Goal: Task Accomplishment & Management: Complete application form

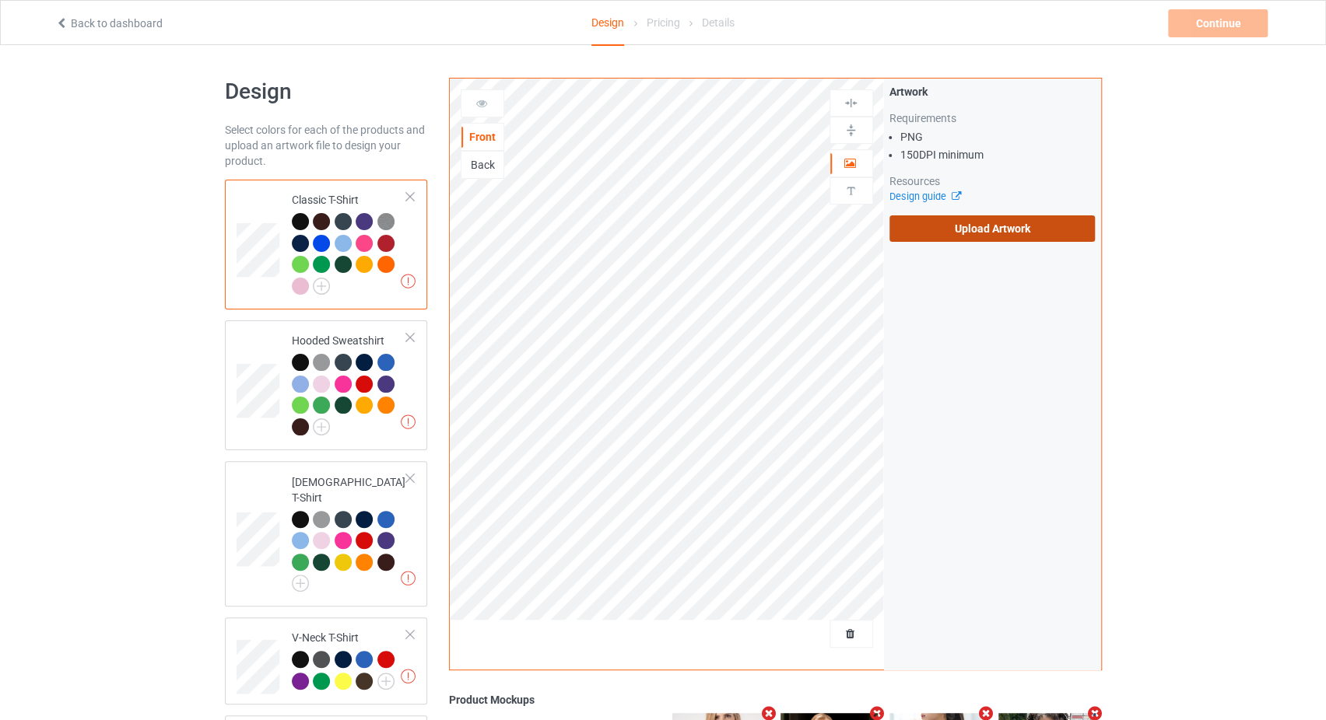
click at [927, 226] on label "Upload Artwork" at bounding box center [992, 229] width 206 height 26
click at [0, 0] on input "Upload Artwork" at bounding box center [0, 0] width 0 height 0
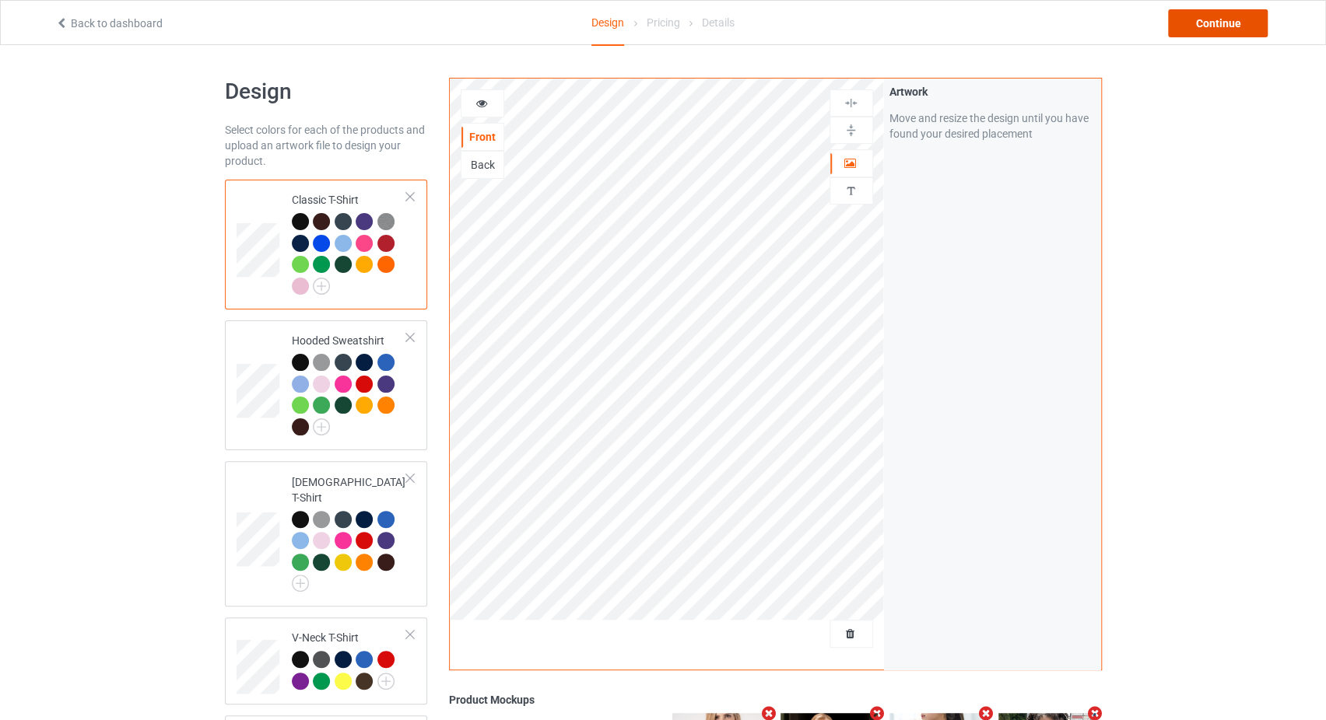
click at [1231, 23] on div "Continue" at bounding box center [1218, 23] width 100 height 28
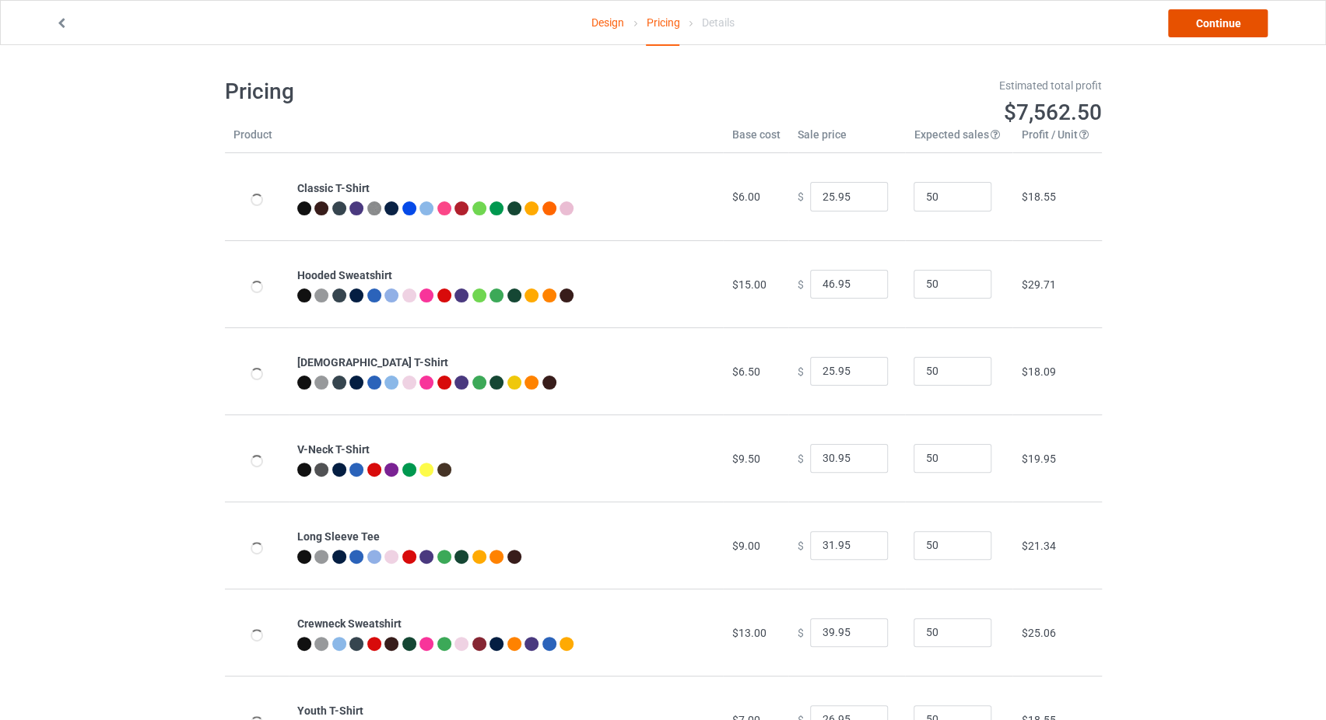
click at [1231, 23] on link "Continue" at bounding box center [1218, 23] width 100 height 28
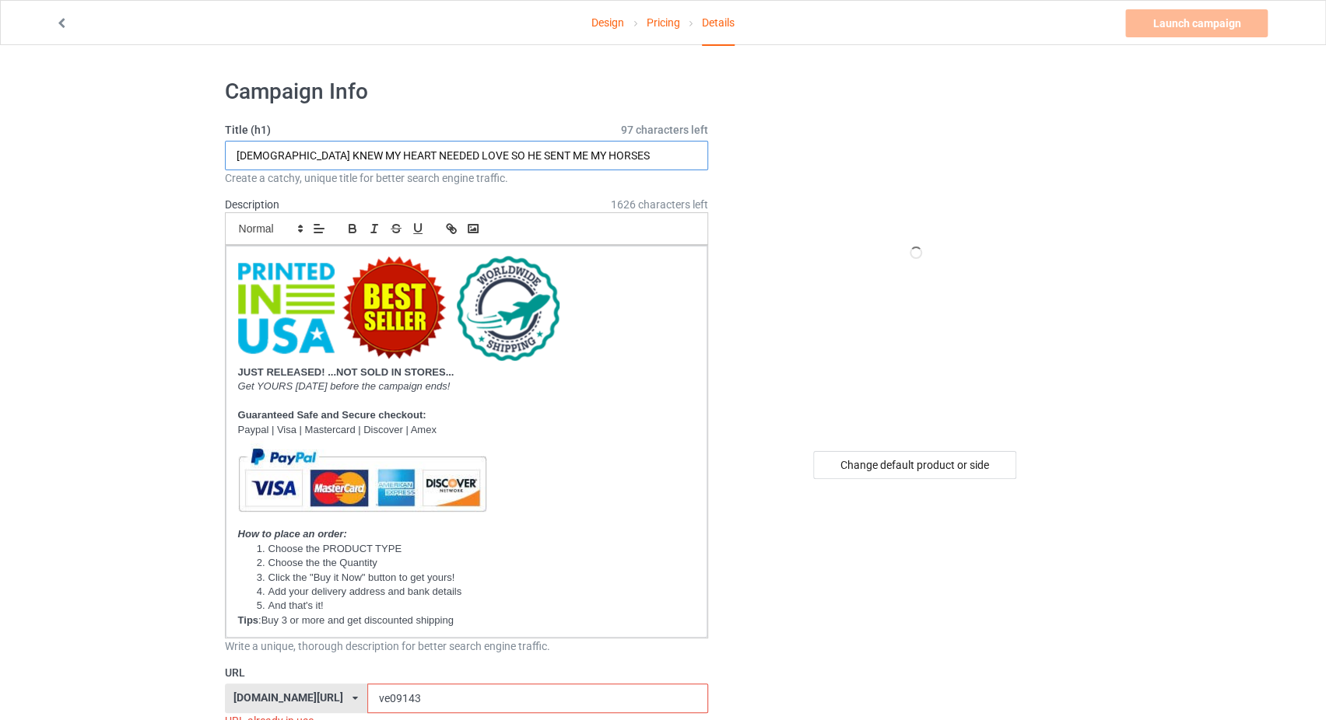
drag, startPoint x: 573, startPoint y: 153, endPoint x: 520, endPoint y: 156, distance: 53.0
click at [520, 156] on input "[DEMOGRAPHIC_DATA] KNEW MY HEART NEEDED LOVE SO HE SENT ME MY HORSES" at bounding box center [467, 156] width 484 height 30
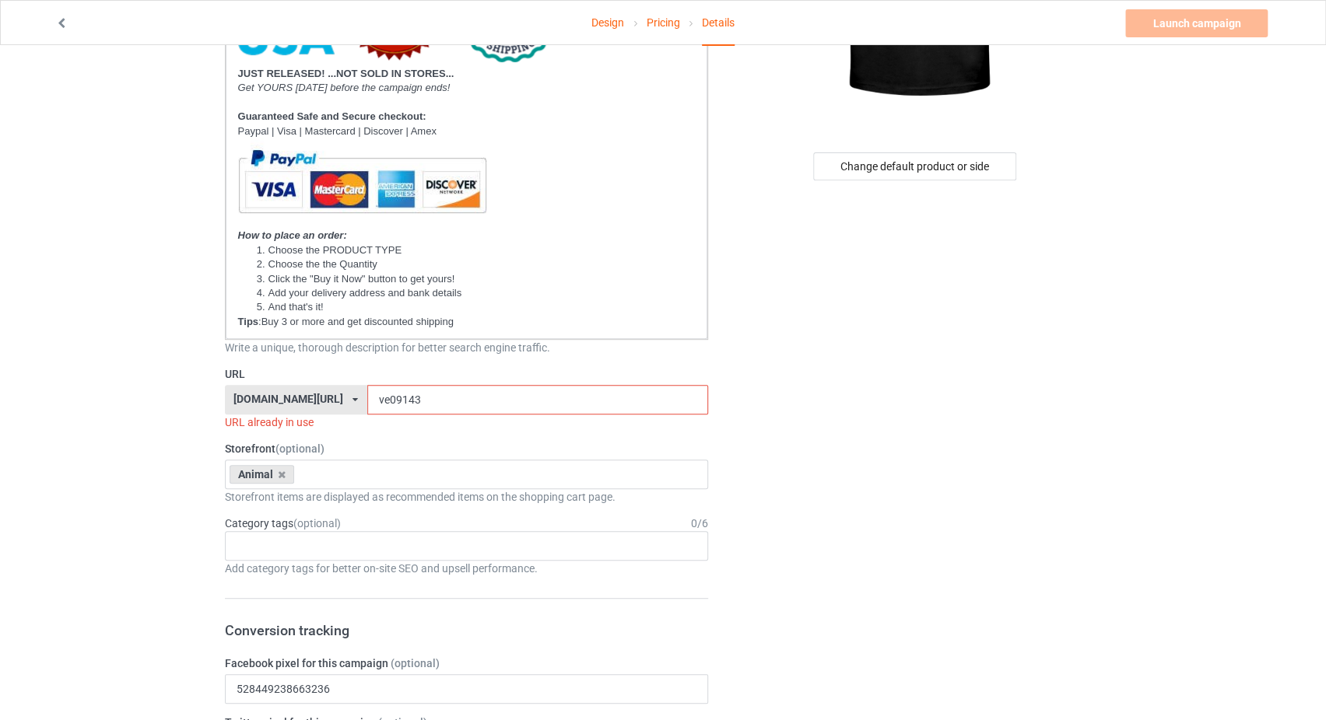
scroll to position [330, 0]
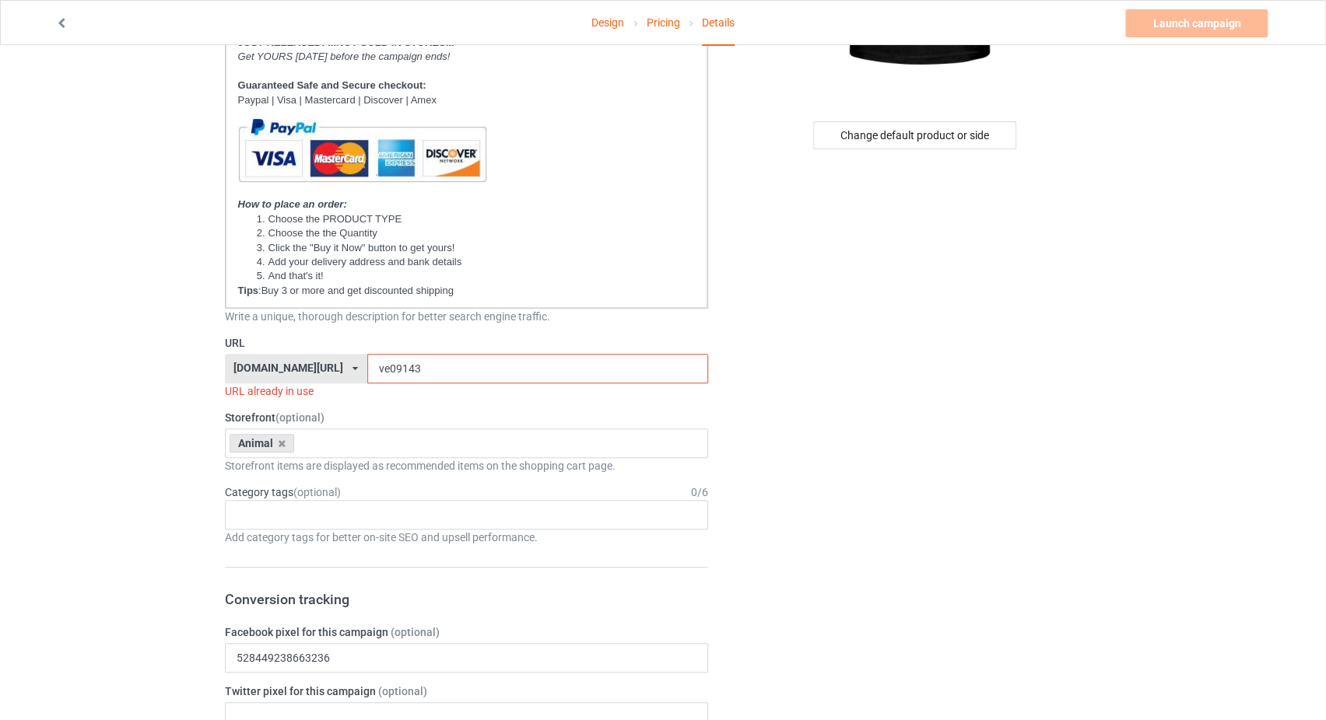
type input "GOD KNEW MY HEART NEEDED LOVE SO HE SENT ME MY ROTTWEILER"
drag, startPoint x: 397, startPoint y: 366, endPoint x: 361, endPoint y: 365, distance: 35.8
click at [367, 365] on input "ve09143" at bounding box center [537, 369] width 341 height 30
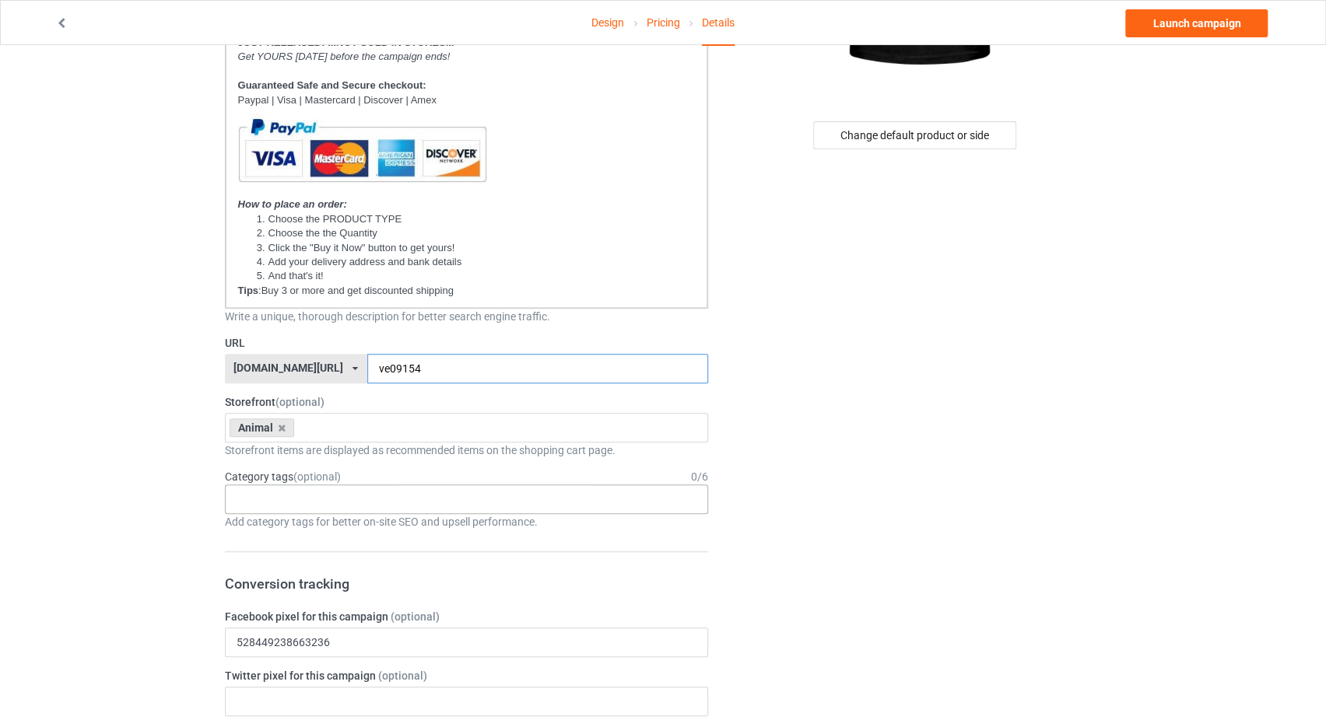
type input "ve09154"
click at [289, 495] on div "Age > [DEMOGRAPHIC_DATA] > 1 Age > [DEMOGRAPHIC_DATA] Months > 1 Month Age > [D…" at bounding box center [467, 500] width 484 height 30
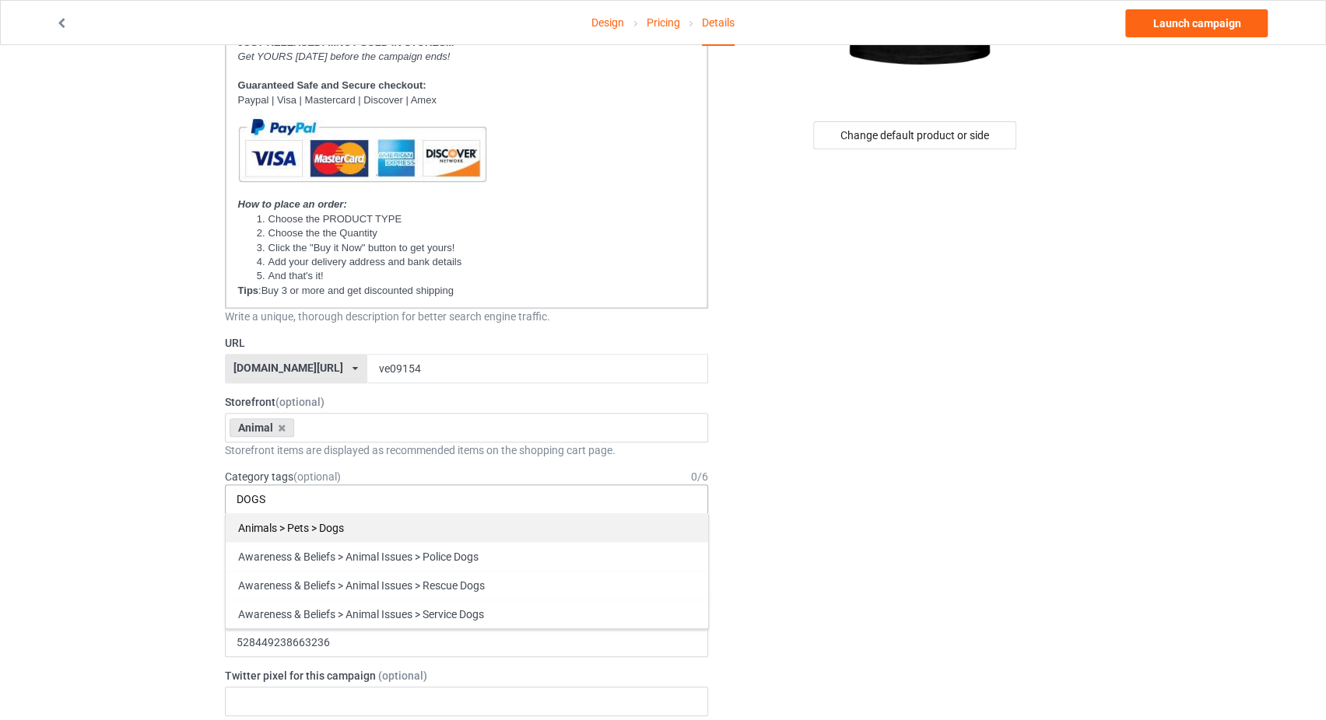
type input "DOGS"
click at [320, 524] on div "Animals > Pets > Dogs" at bounding box center [467, 528] width 482 height 29
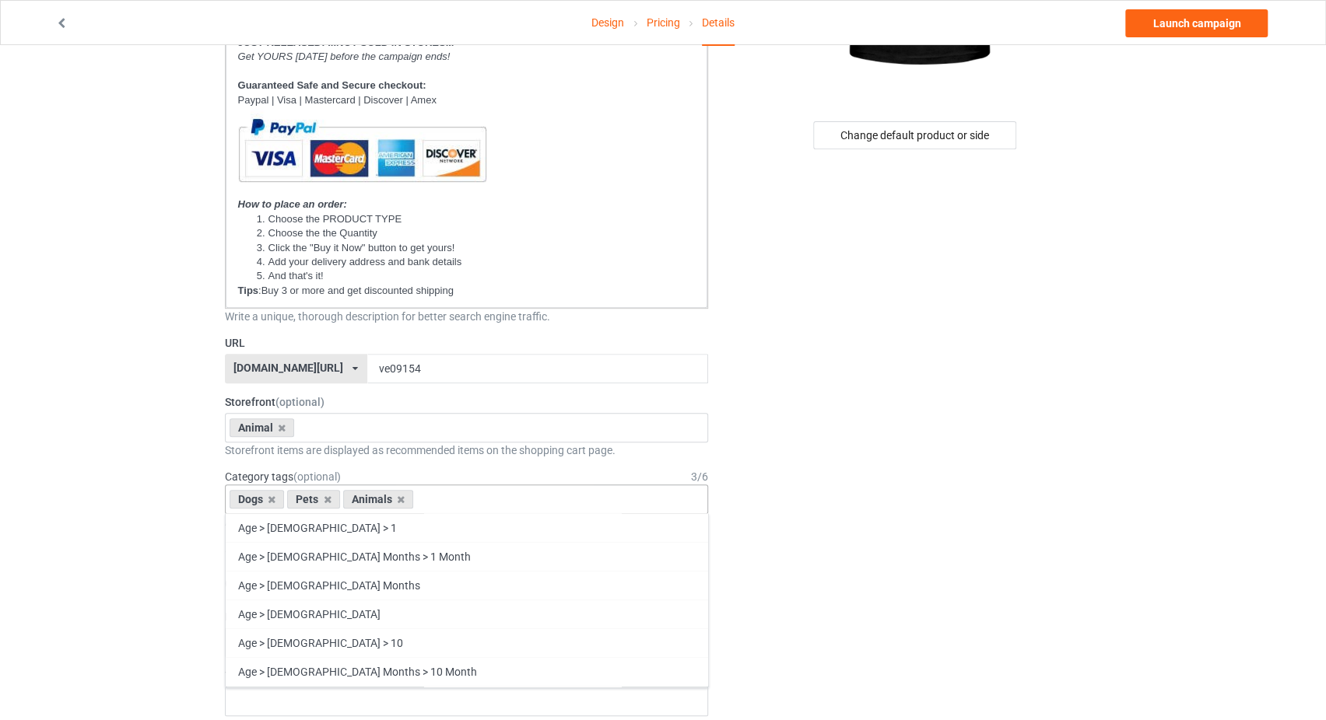
drag, startPoint x: 1060, startPoint y: 443, endPoint x: 1078, endPoint y: 436, distance: 19.5
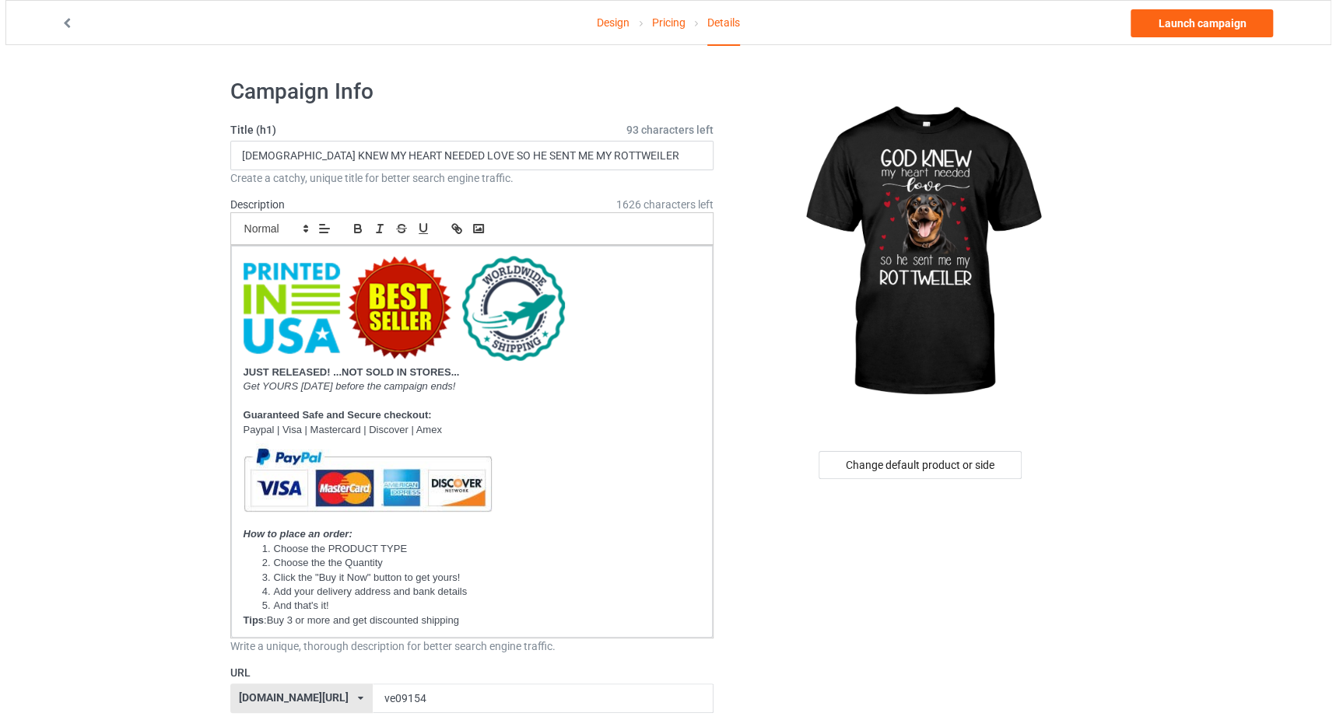
scroll to position [0, 0]
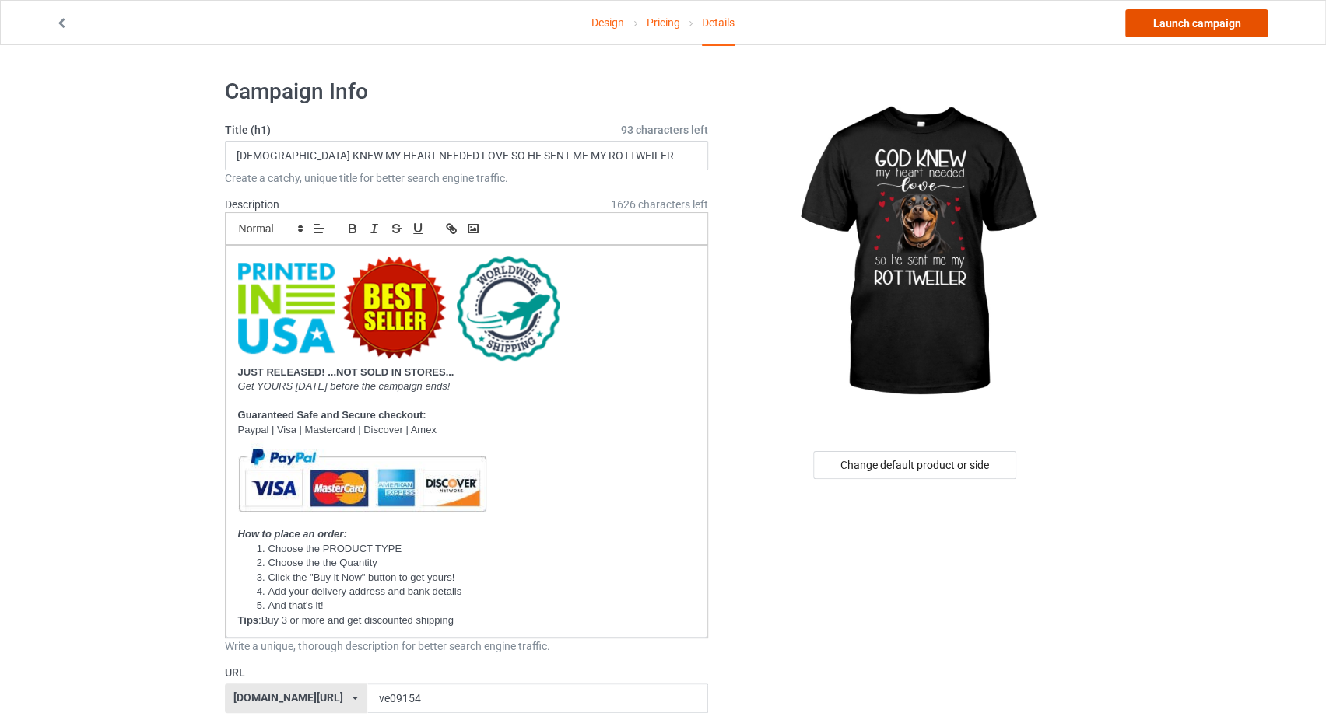
click at [1208, 31] on link "Launch campaign" at bounding box center [1196, 23] width 142 height 28
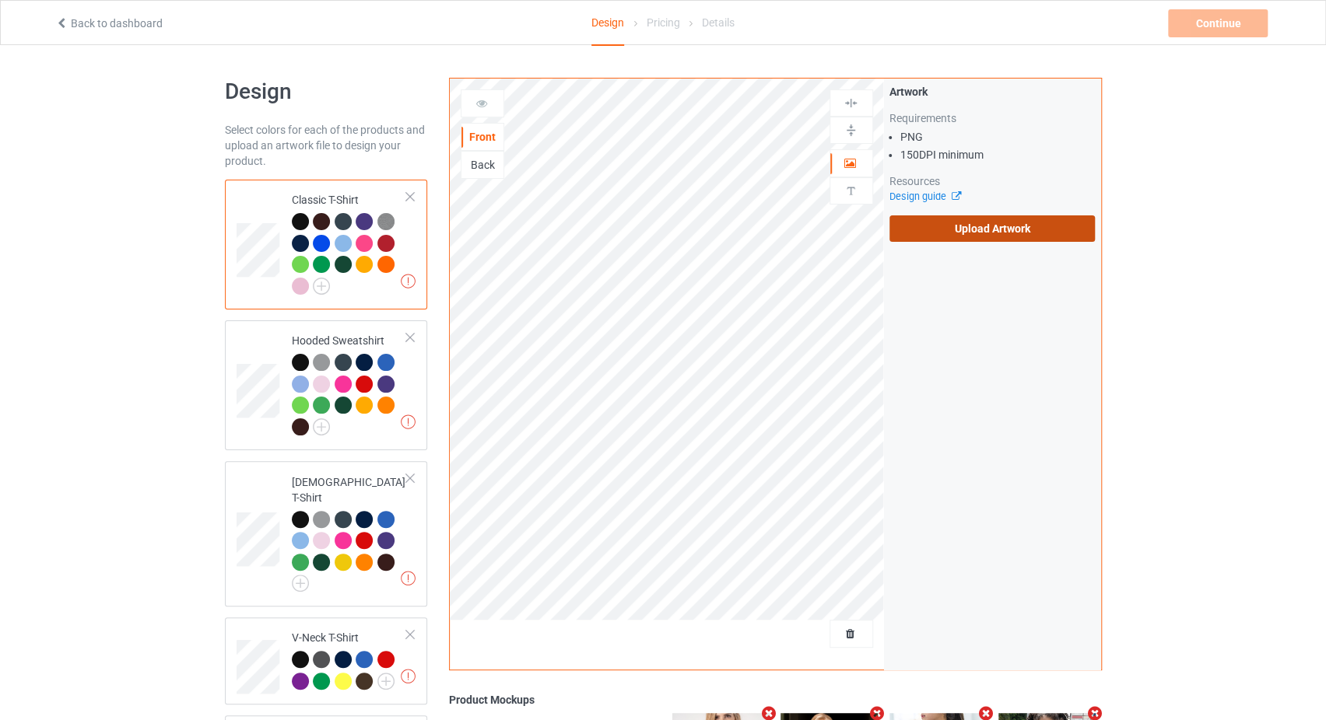
click at [974, 230] on label "Upload Artwork" at bounding box center [992, 229] width 206 height 26
click at [0, 0] on input "Upload Artwork" at bounding box center [0, 0] width 0 height 0
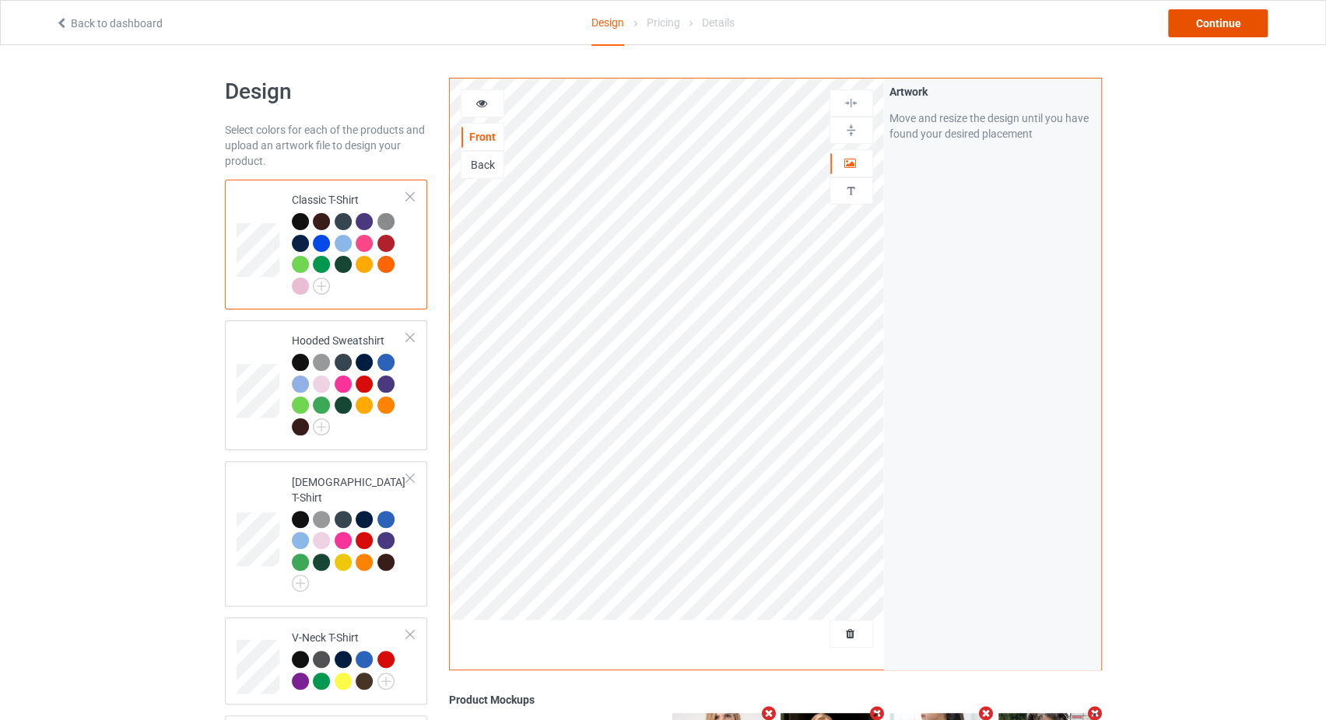
click at [1218, 26] on div "Continue" at bounding box center [1218, 23] width 100 height 28
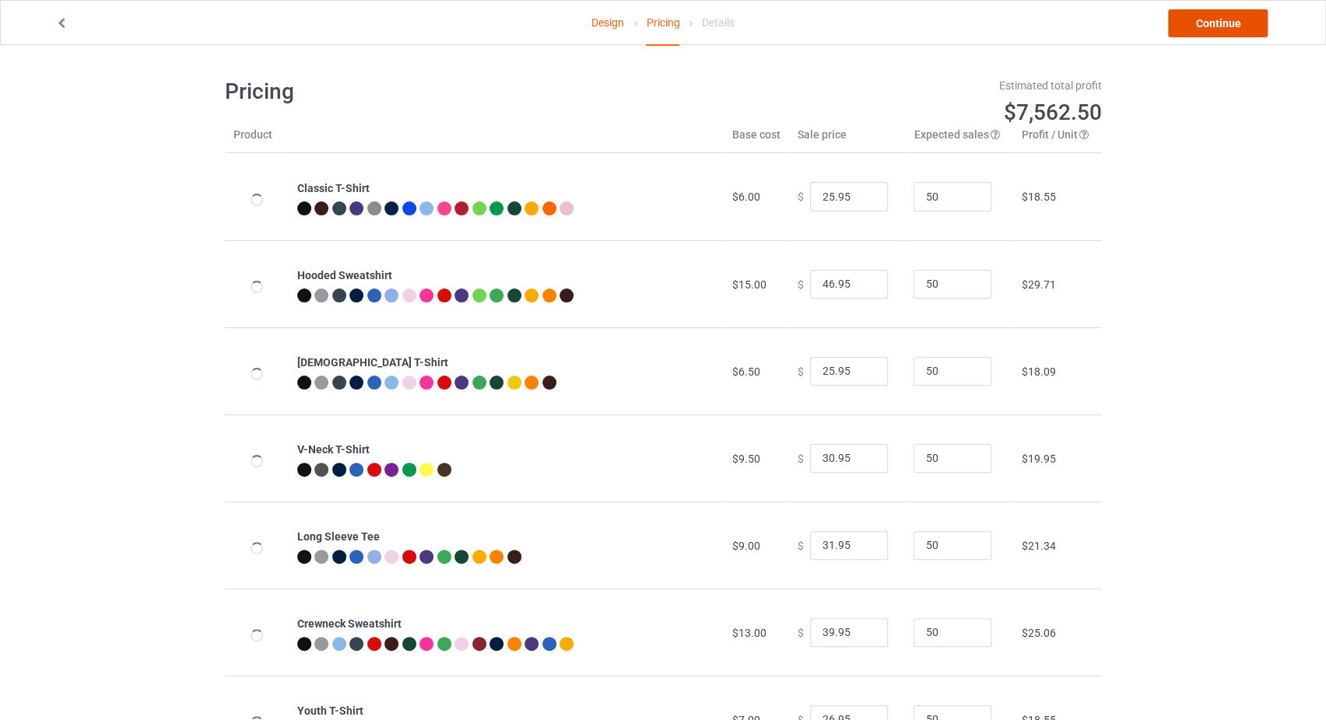
click at [1218, 26] on link "Continue" at bounding box center [1218, 23] width 100 height 28
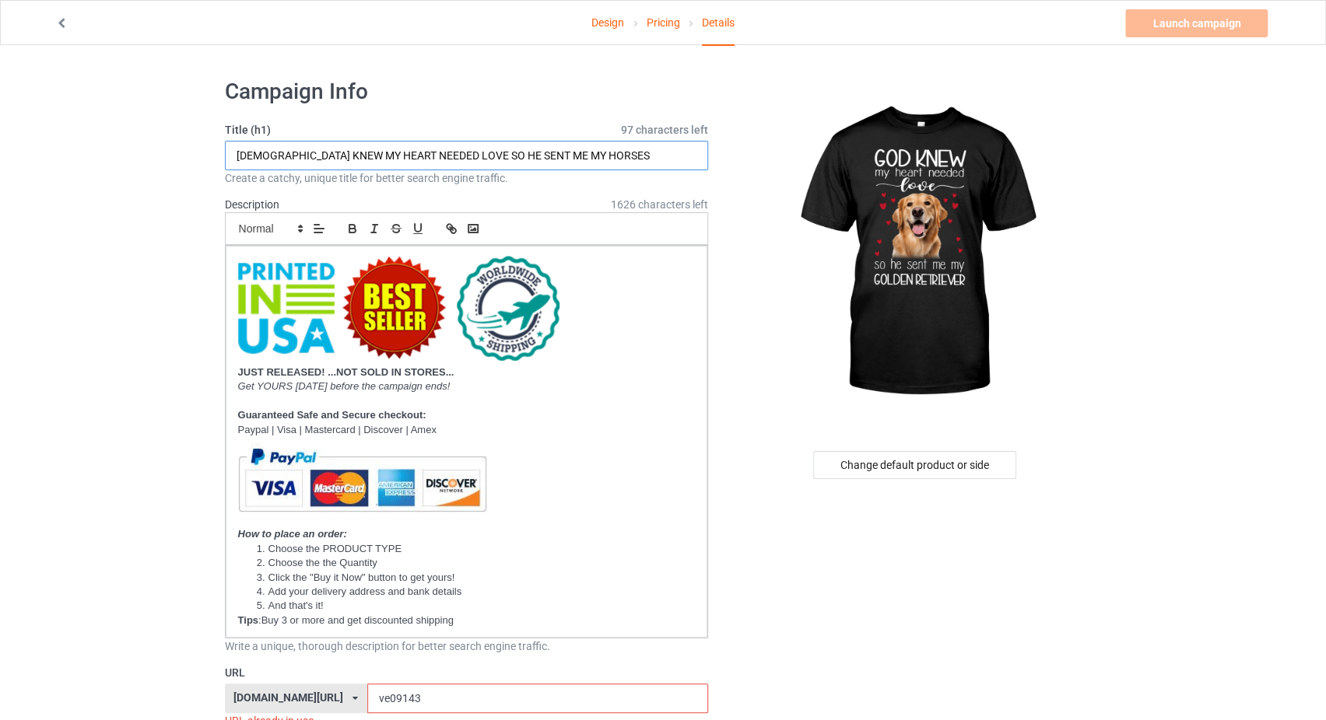
drag, startPoint x: 556, startPoint y: 155, endPoint x: 523, endPoint y: 158, distance: 32.8
click at [523, 158] on input "[DEMOGRAPHIC_DATA] KNEW MY HEART NEEDED LOVE SO HE SENT ME MY HORSES" at bounding box center [467, 156] width 484 height 30
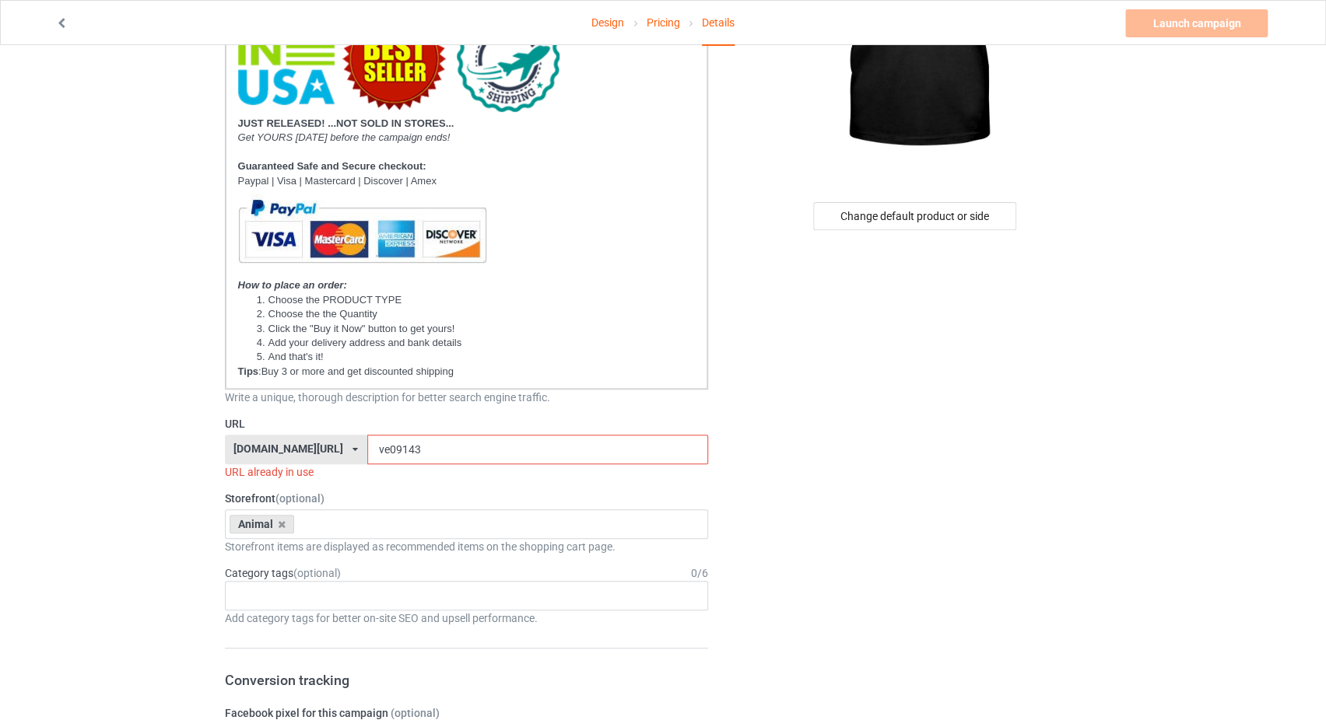
scroll to position [330, 0]
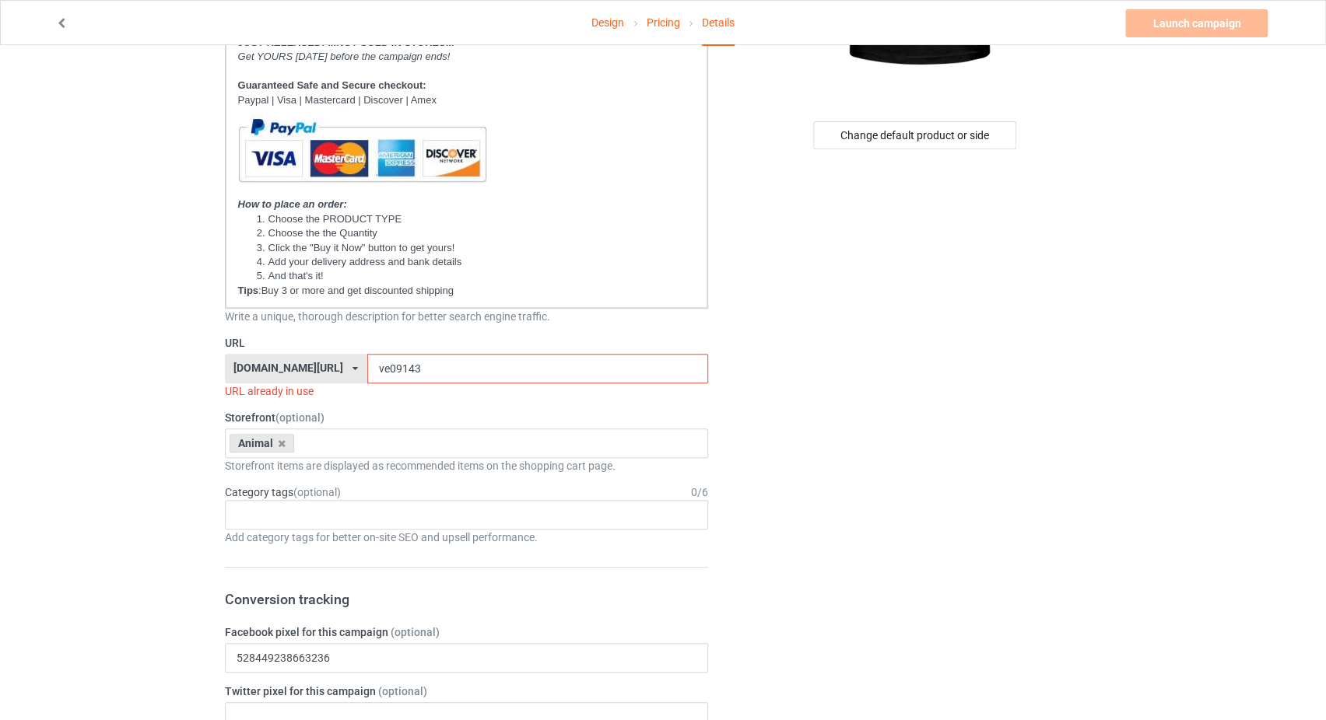
type input "[DEMOGRAPHIC_DATA] KNEW MY HEART NEEDED LOVE SO HE SENT ME MY GOLDEN RETRIEVER"
drag, startPoint x: 382, startPoint y: 363, endPoint x: 361, endPoint y: 370, distance: 22.1
click at [367, 370] on input "ve09143" at bounding box center [537, 369] width 341 height 30
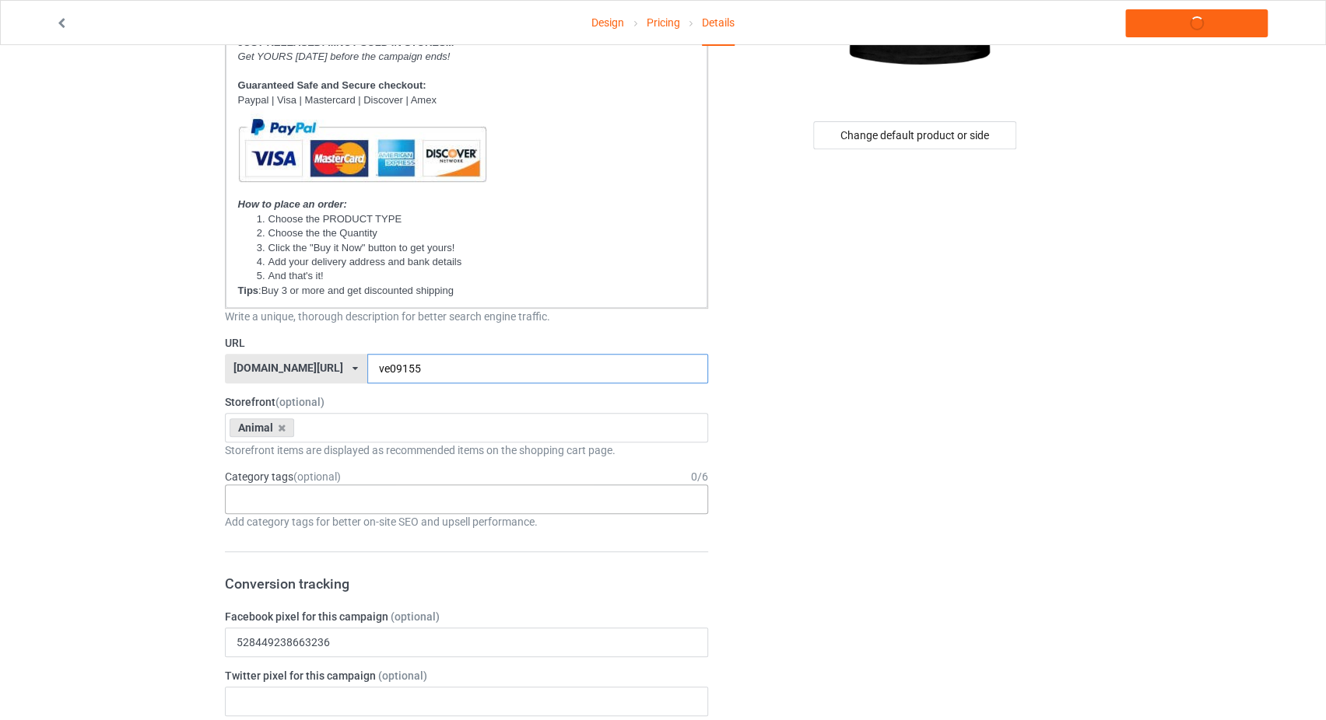
type input "ve09155"
click at [275, 485] on div "Age > [DEMOGRAPHIC_DATA] > 1 Age > [DEMOGRAPHIC_DATA] Months > 1 Month Age > [D…" at bounding box center [467, 500] width 484 height 30
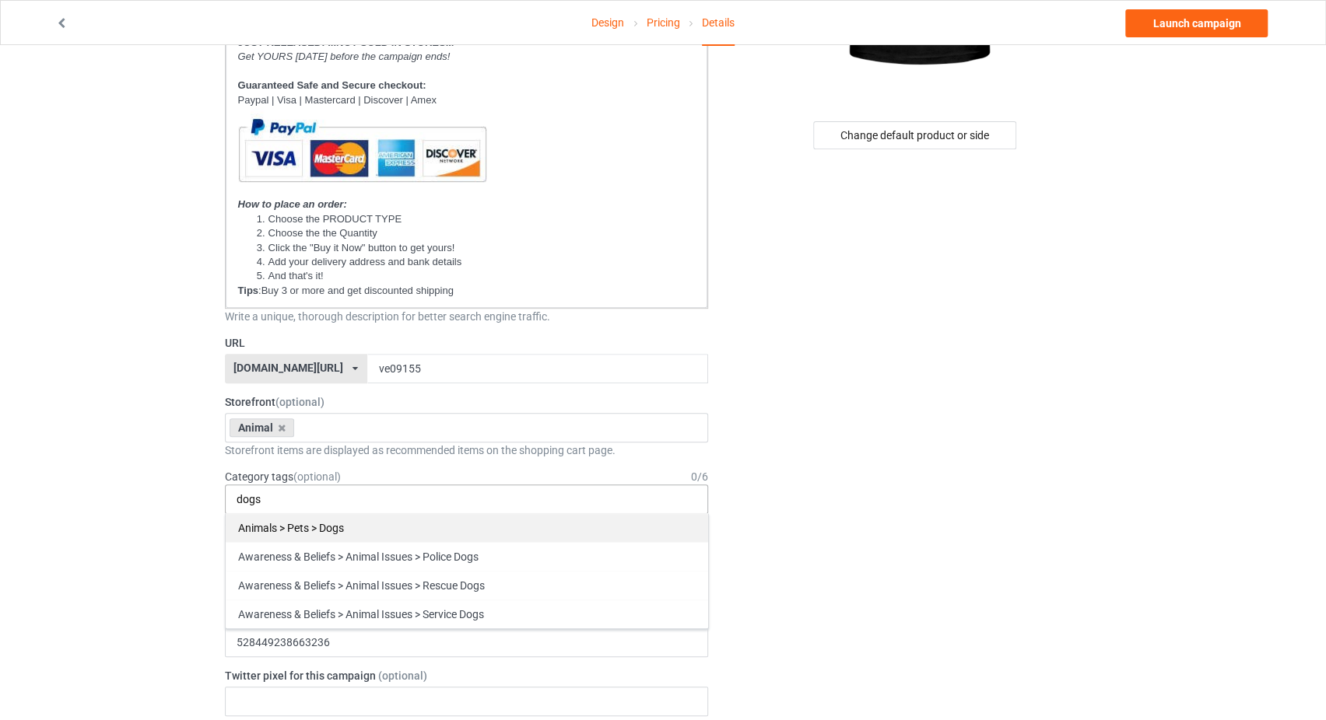
type input "dogs"
drag, startPoint x: 296, startPoint y: 514, endPoint x: 457, endPoint y: 509, distance: 160.4
click at [297, 515] on div "Animals > Pets > Dogs" at bounding box center [467, 528] width 482 height 29
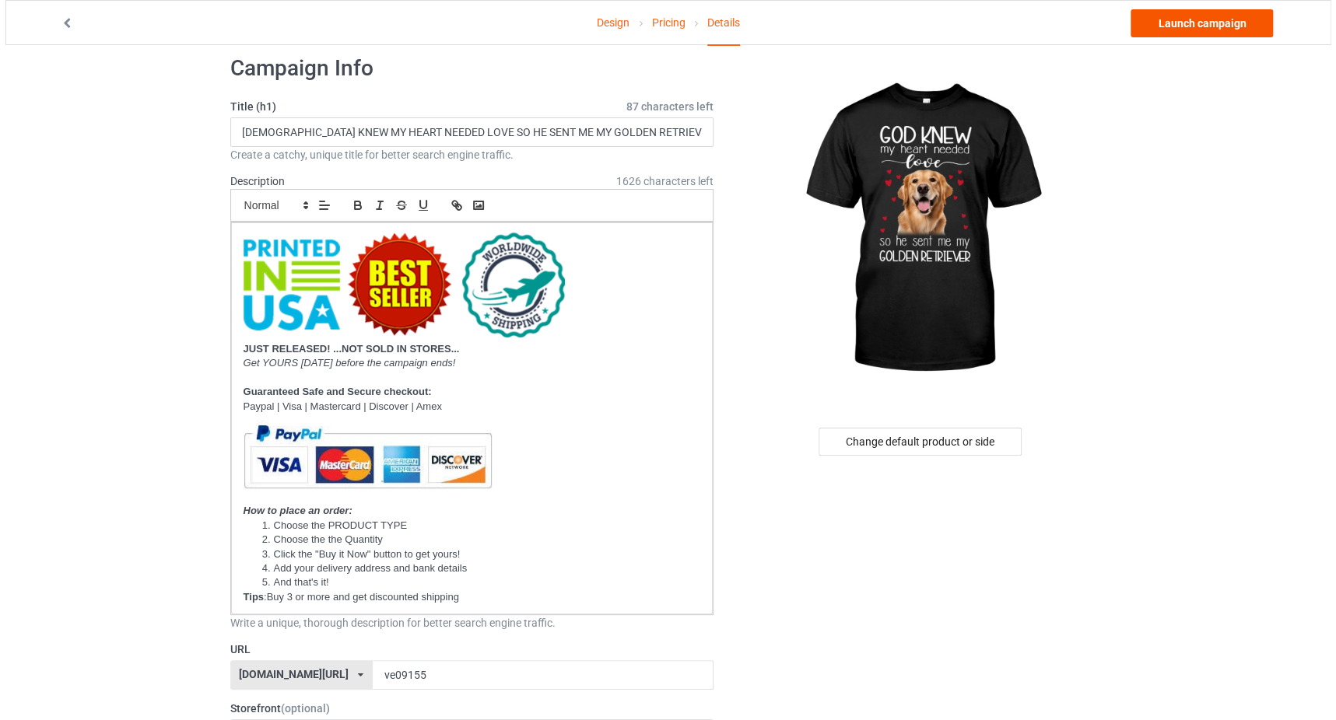
scroll to position [0, 0]
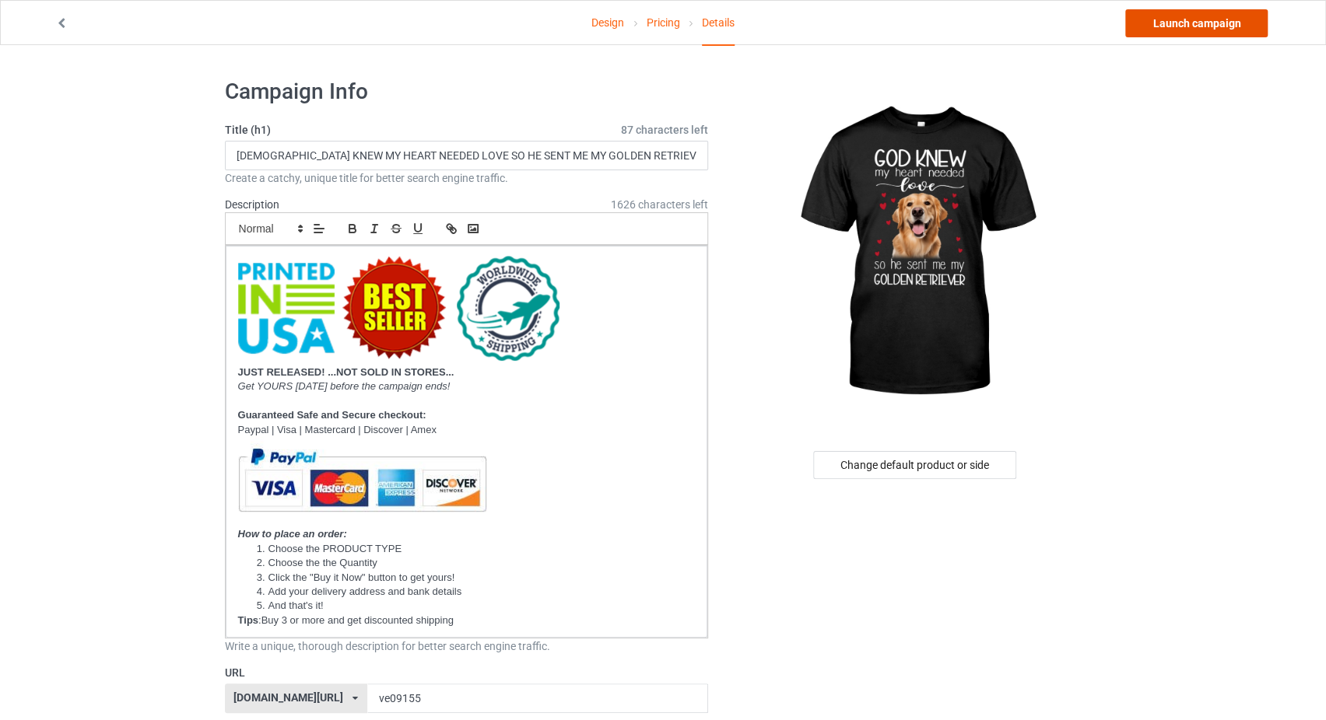
click at [1215, 16] on link "Launch campaign" at bounding box center [1196, 23] width 142 height 28
